Goal: Task Accomplishment & Management: Use online tool/utility

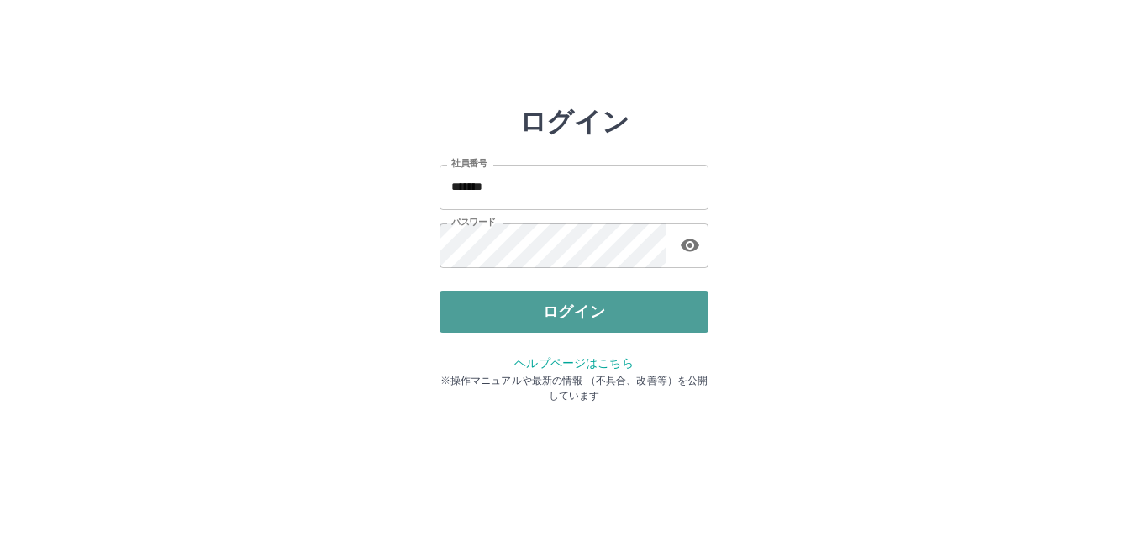
click at [556, 303] on button "ログイン" at bounding box center [574, 312] width 269 height 42
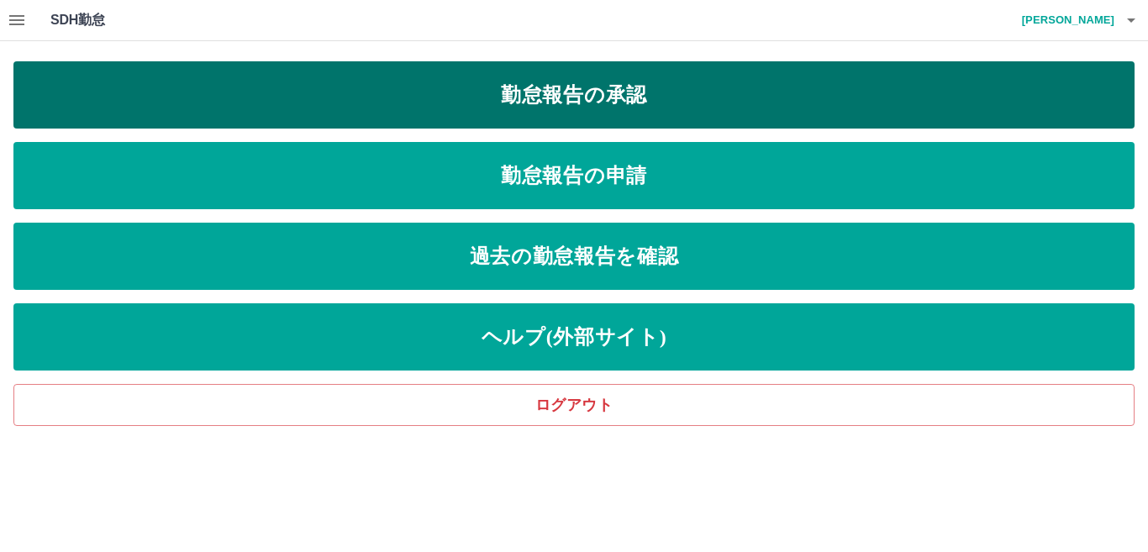
click at [576, 85] on link "勤怠報告の承認" at bounding box center [573, 94] width 1121 height 67
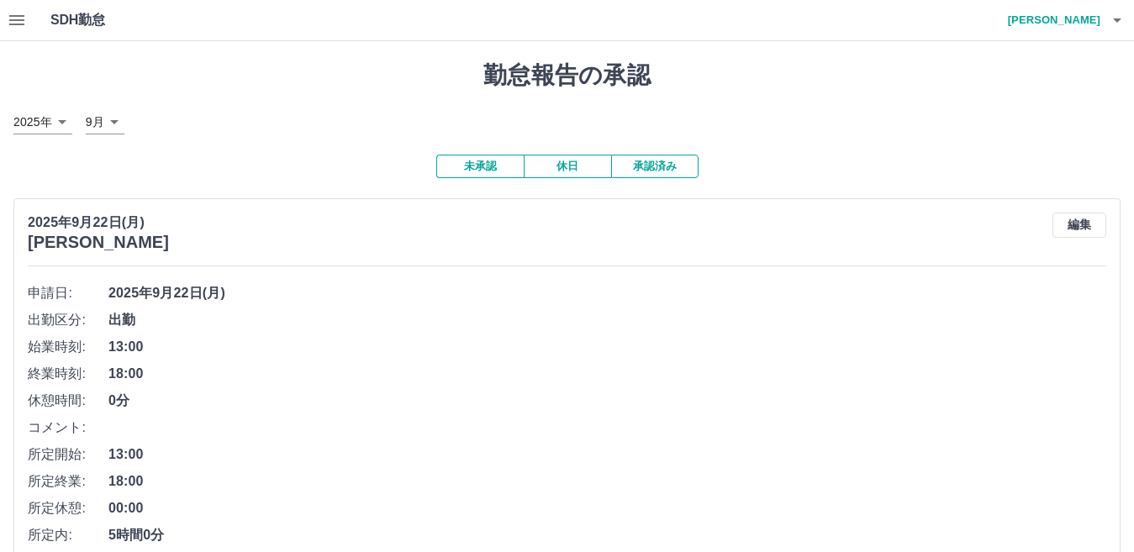
click at [14, 16] on icon "button" at bounding box center [16, 20] width 15 height 10
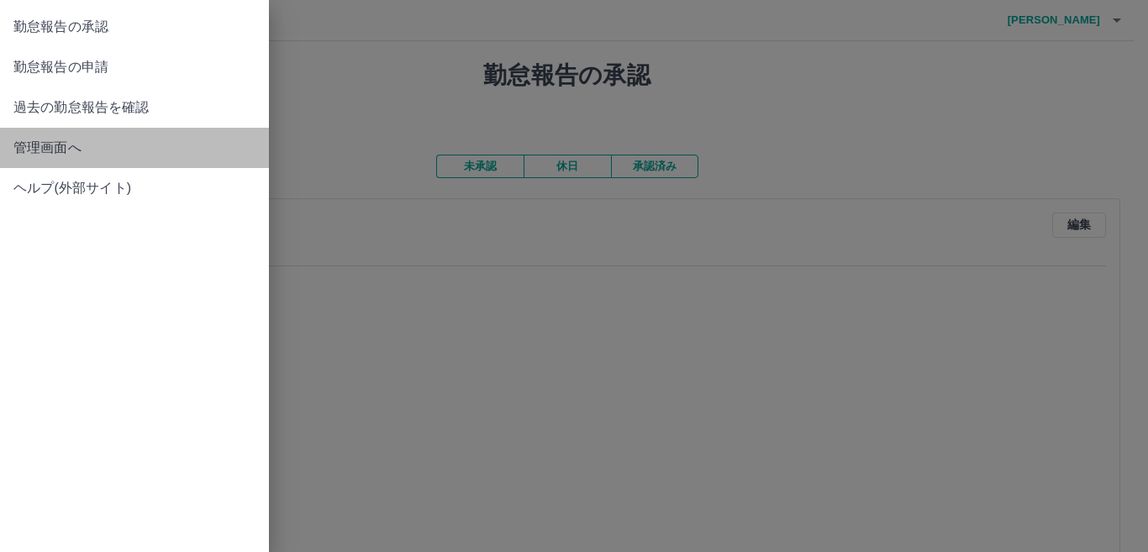
click at [27, 149] on span "管理画面へ" at bounding box center [134, 148] width 242 height 20
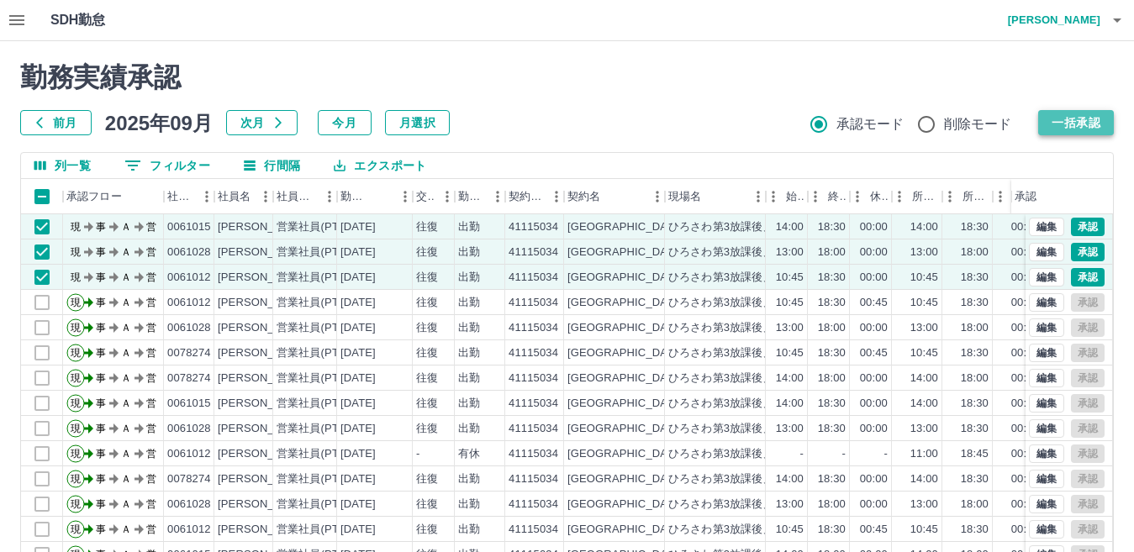
click at [1084, 125] on button "一括承認" at bounding box center [1076, 122] width 76 height 25
